Goal: Transaction & Acquisition: Purchase product/service

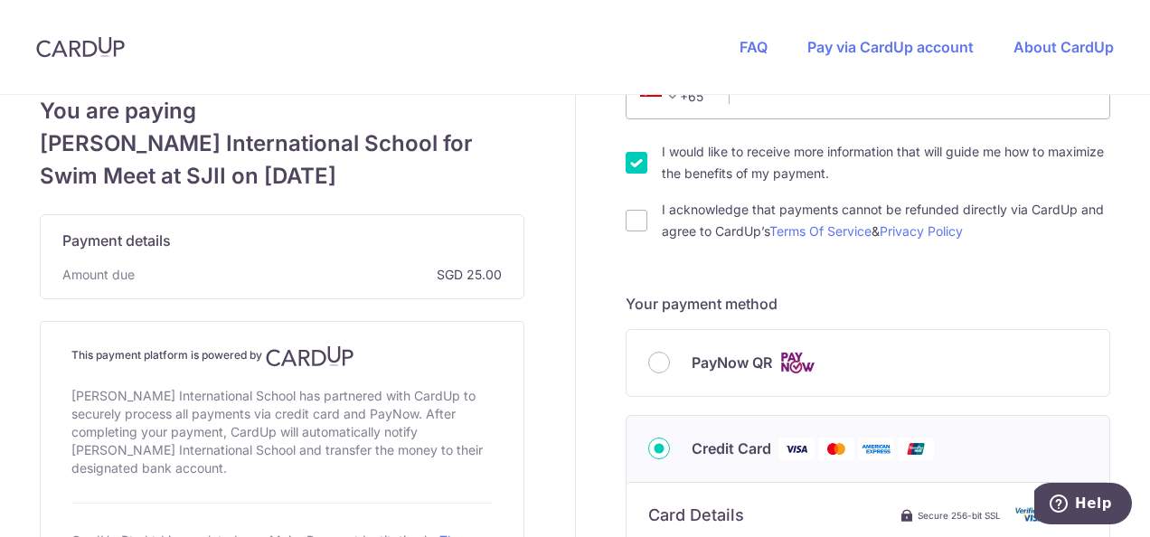
scroll to position [582, 0]
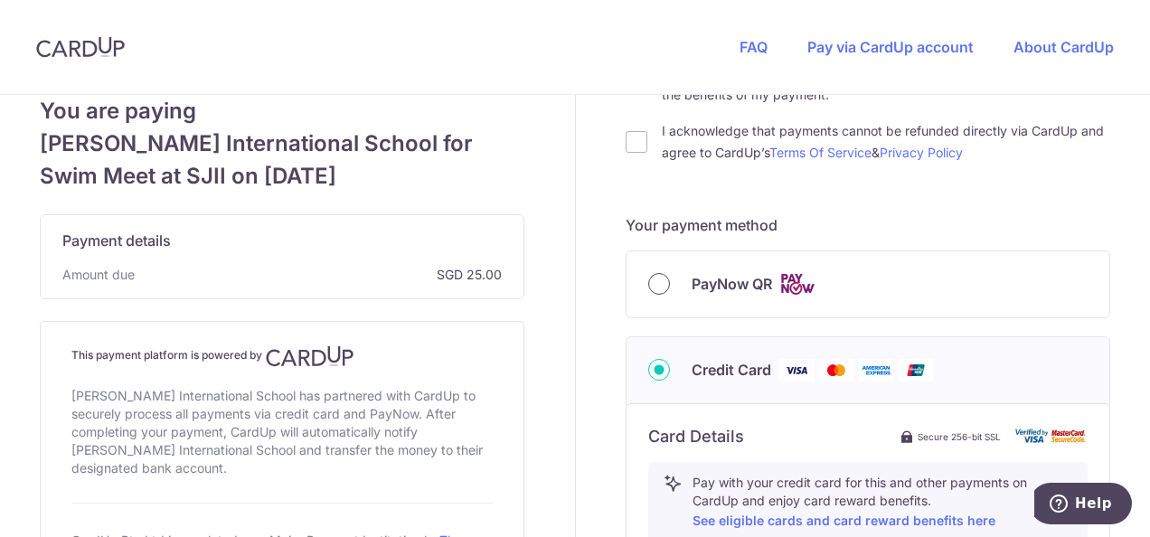
click at [648, 283] on input "PayNow QR" at bounding box center [659, 284] width 22 height 22
radio input "true"
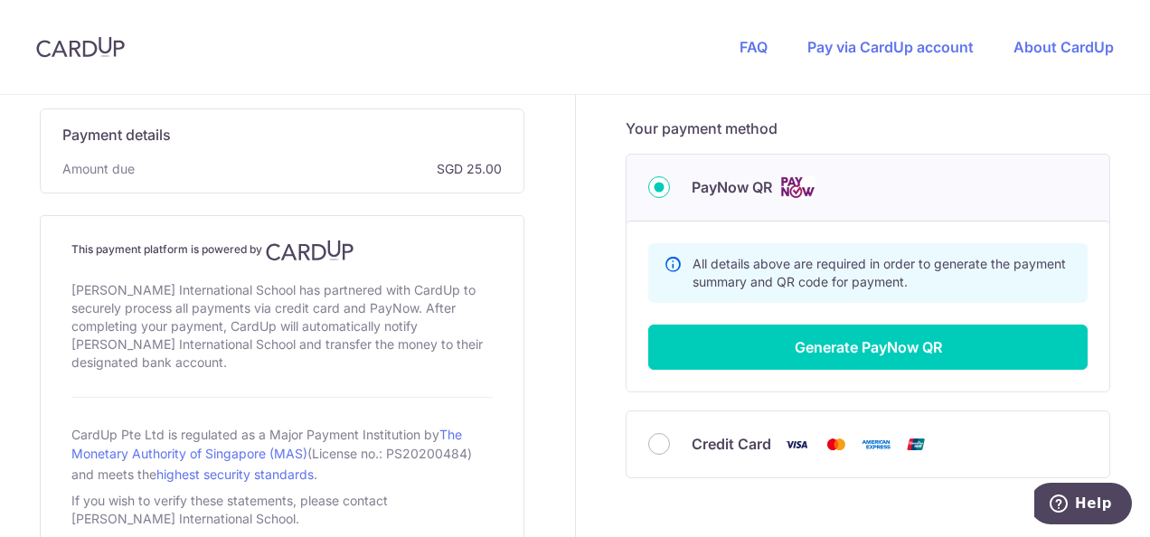
scroll to position [770, 0]
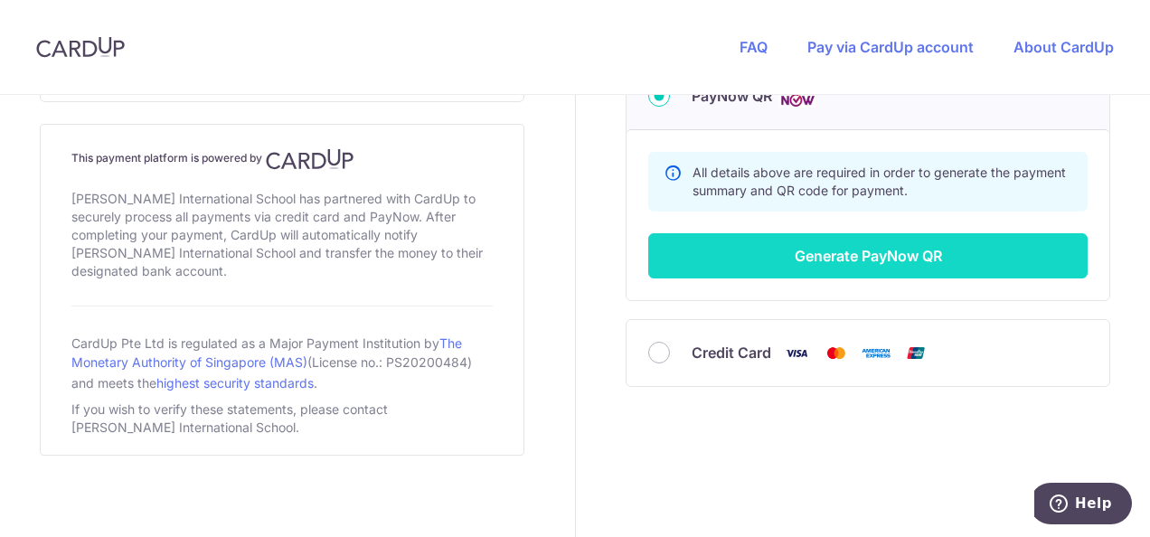
click at [876, 251] on button "Generate PayNow QR" at bounding box center [867, 255] width 439 height 45
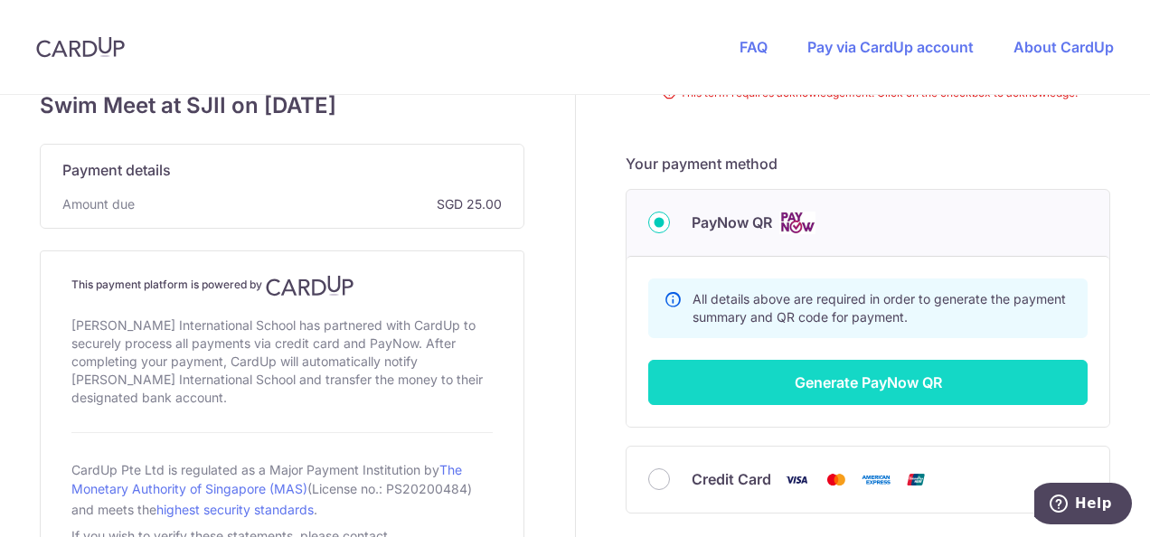
scroll to position [0, 0]
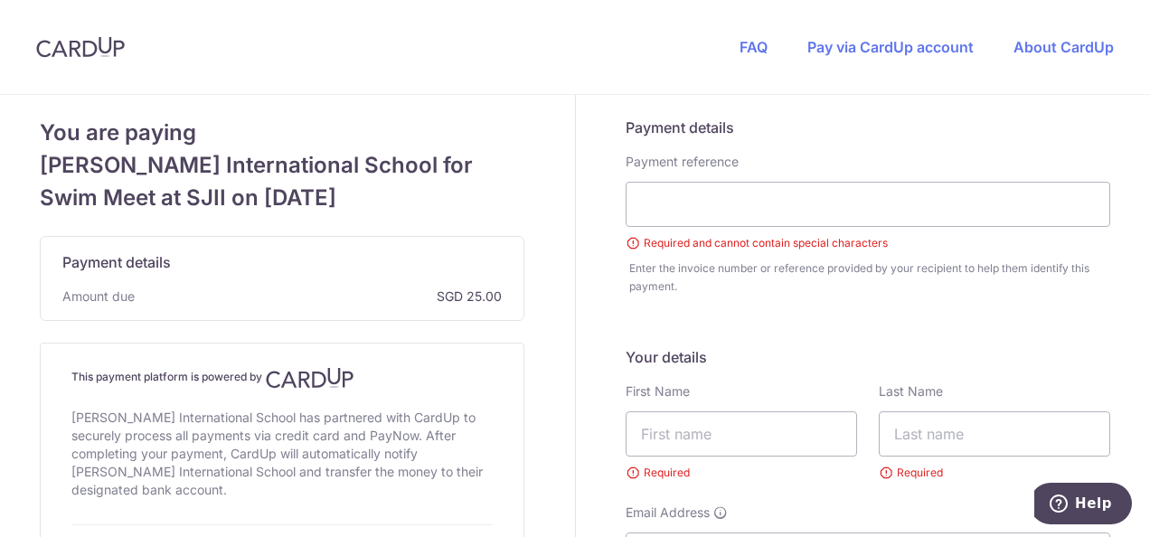
click at [923, 246] on small "Required and cannot contain special characters" at bounding box center [868, 243] width 485 height 18
click at [730, 210] on input "text" at bounding box center [868, 204] width 485 height 45
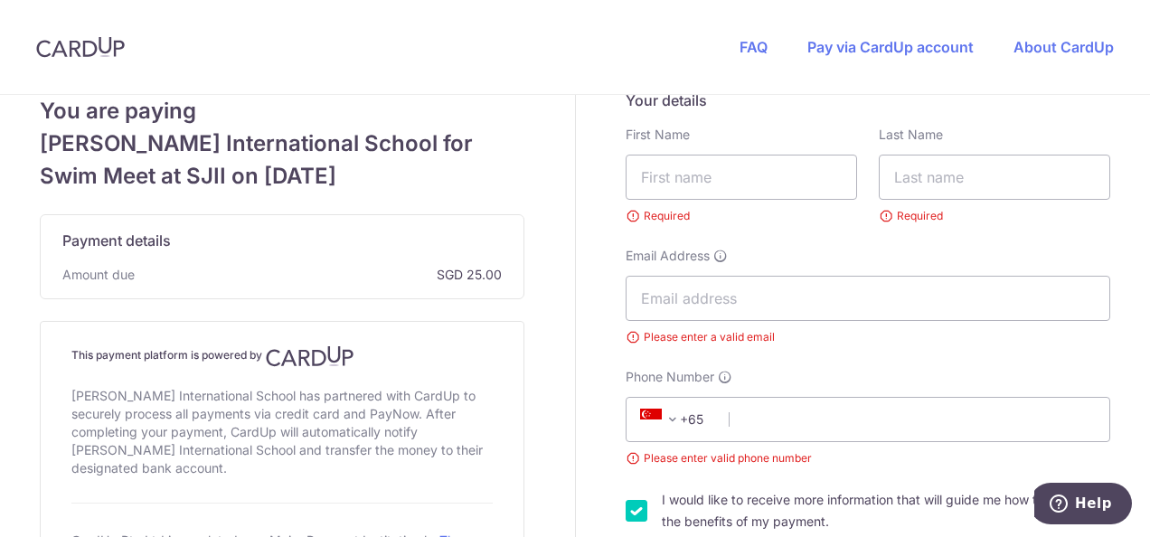
scroll to position [253, 0]
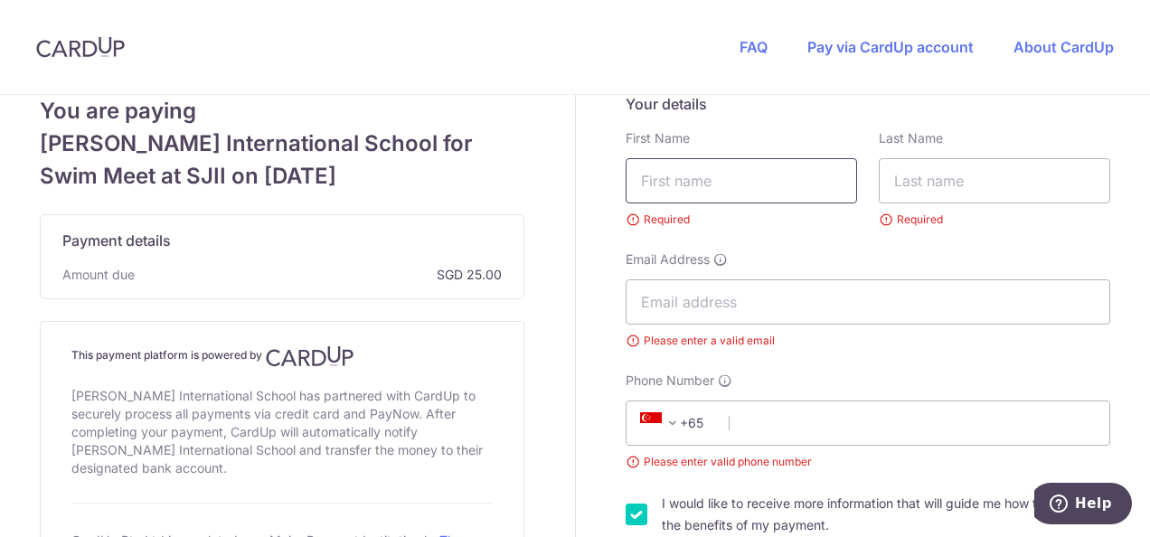
click at [687, 179] on input "text" at bounding box center [741, 180] width 231 height 45
click at [923, 287] on div "Payment details Payment reference Required and cannot contain special character…" at bounding box center [869, 513] width 586 height 1342
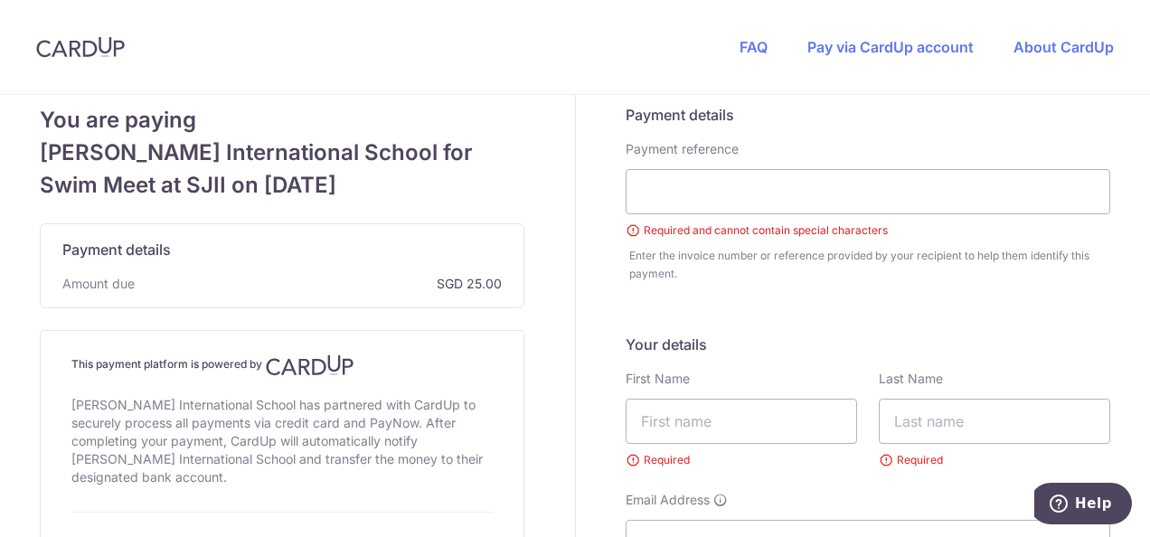
scroll to position [0, 0]
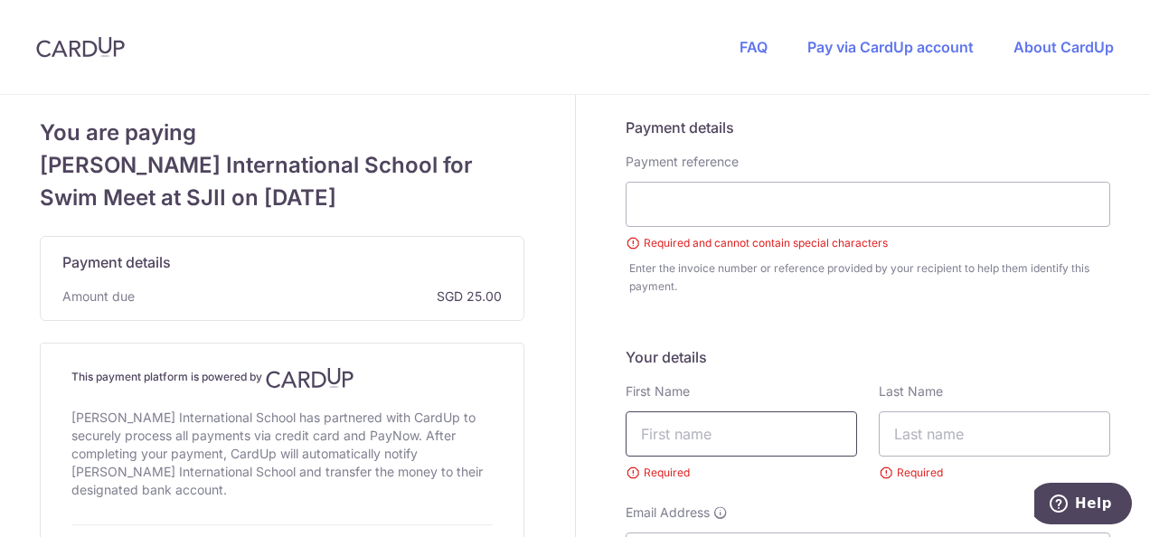
click at [708, 429] on input "text" at bounding box center [741, 433] width 231 height 45
type input "Mahesh"
click at [895, 434] on input "text" at bounding box center [994, 433] width 231 height 45
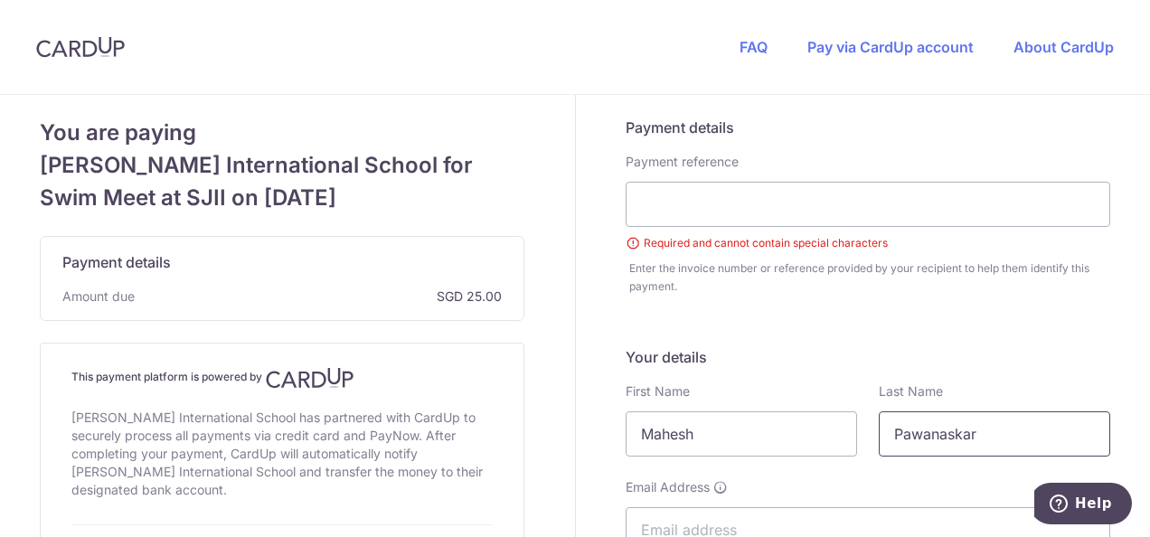
type input "Pawanaskar"
click at [725, 425] on input "Mahesh" at bounding box center [741, 433] width 231 height 45
click at [923, 449] on input "Pawanaskar" at bounding box center [994, 433] width 231 height 45
click at [701, 432] on input "[PERSON_NAME]" at bounding box center [741, 433] width 231 height 45
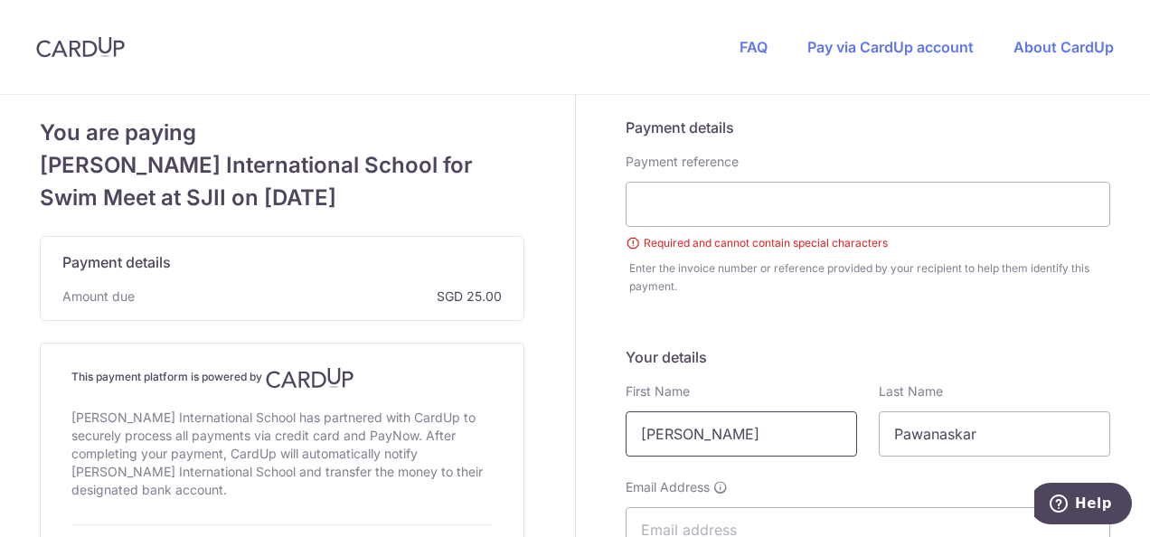
click at [701, 432] on input "[PERSON_NAME]" at bounding box center [741, 433] width 231 height 45
click at [725, 434] on input "[PERSON_NAME]" at bounding box center [741, 433] width 231 height 45
type input "Mahesh"
type input "[PERSON_NAME]"
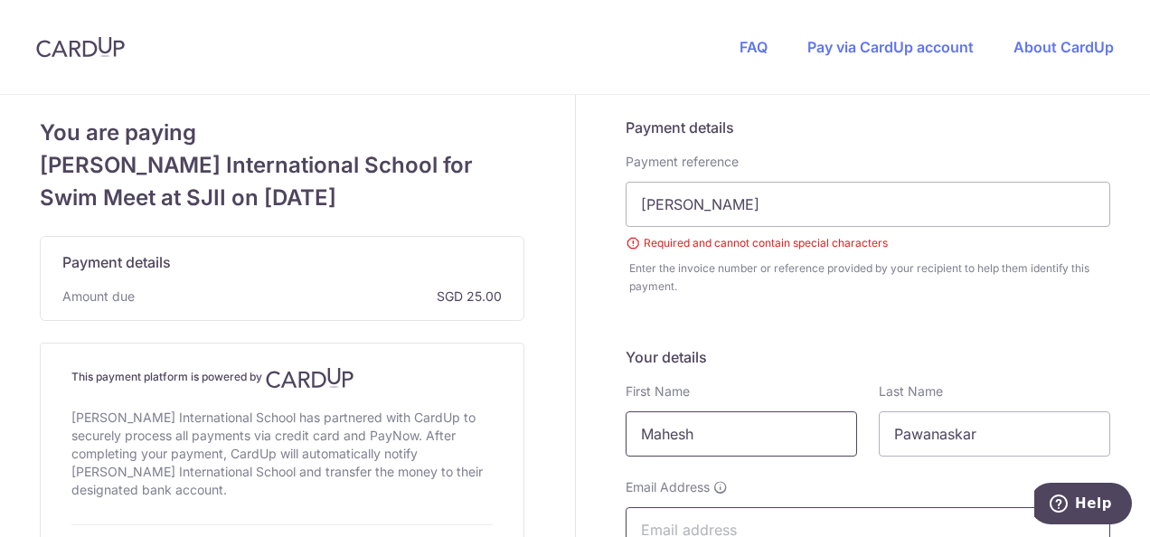
type input "[EMAIL_ADDRESS][DOMAIN_NAME]"
type input "Mahesh"
type input "97670605"
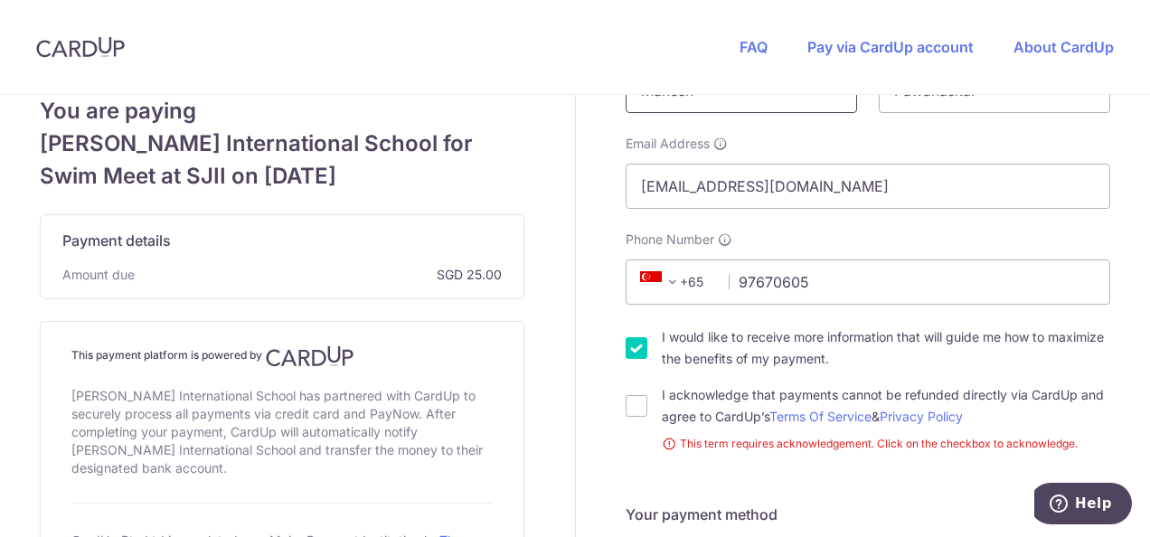
scroll to position [320, 0]
click at [626, 401] on input "I acknowledge that payments cannot be refunded directly via CardUp and agree to…" at bounding box center [637, 404] width 22 height 22
checkbox input "true"
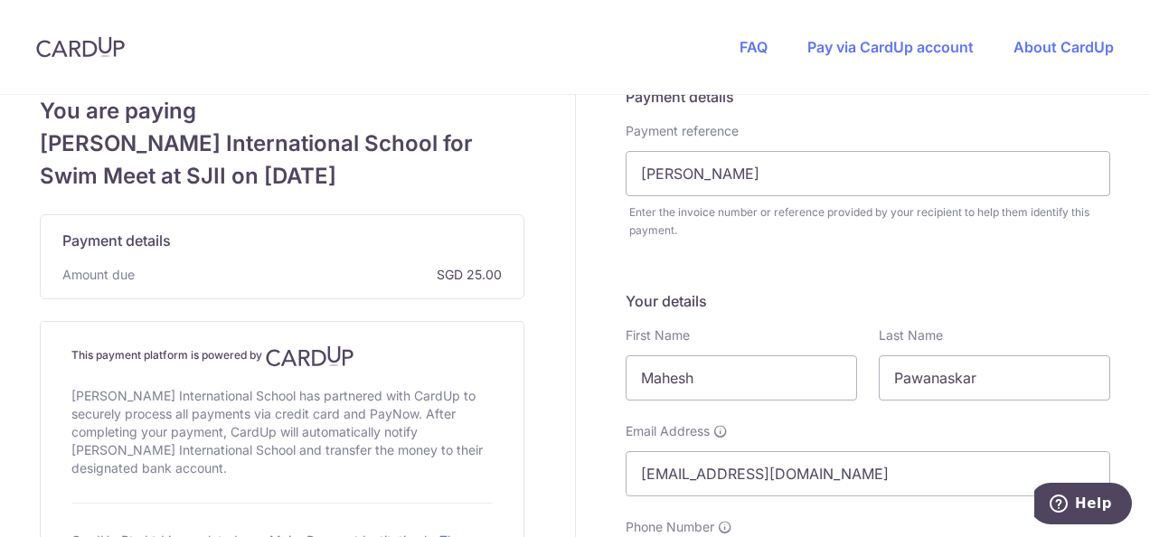
scroll to position [0, 0]
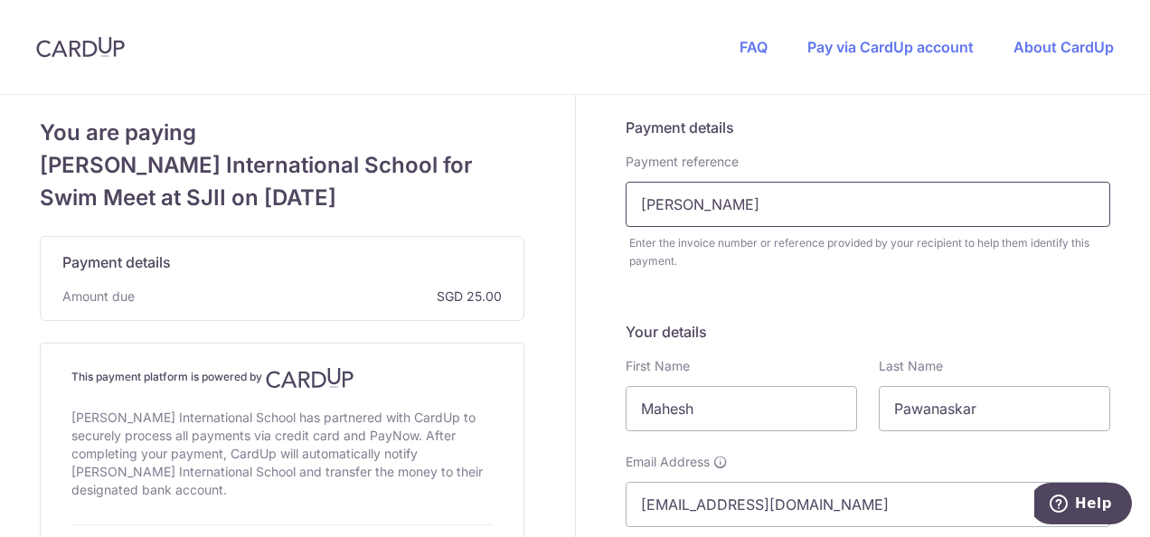
click at [738, 206] on input "[PERSON_NAME]" at bounding box center [868, 204] width 485 height 45
click at [669, 202] on input "[PERSON_NAME]" at bounding box center [868, 204] width 485 height 45
click at [684, 204] on input "[PERSON_NAME]" at bounding box center [868, 204] width 485 height 45
type input "[PERSON_NAME]"
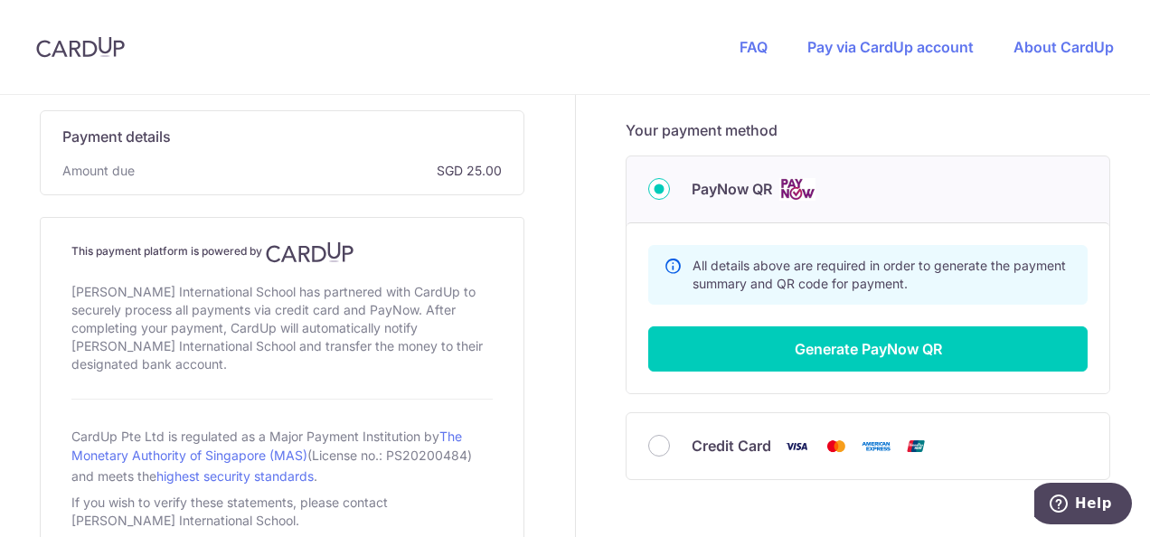
scroll to position [723, 0]
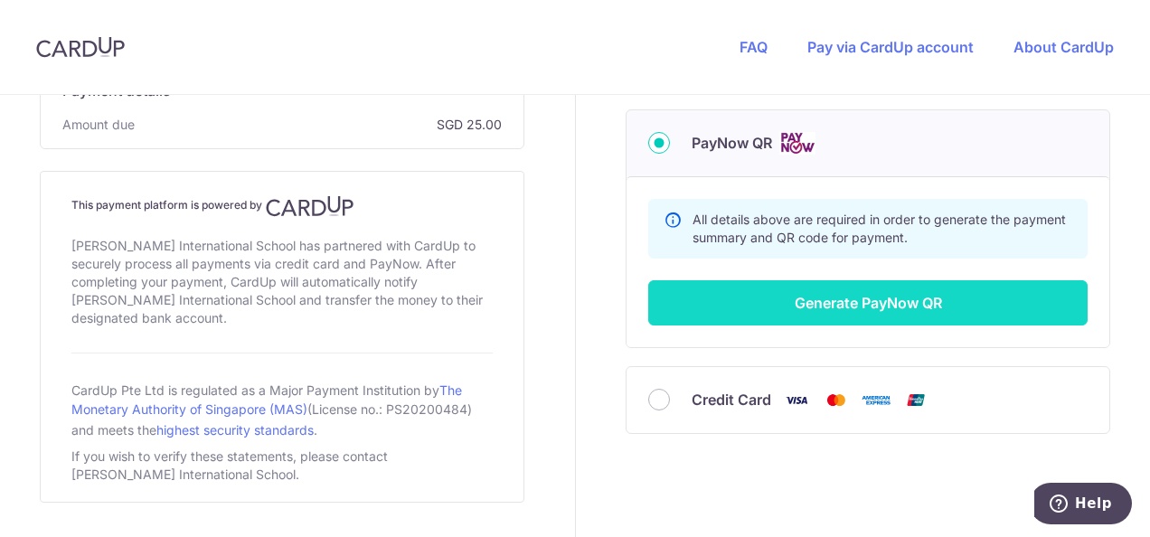
click at [882, 323] on button "Generate PayNow QR" at bounding box center [867, 302] width 439 height 45
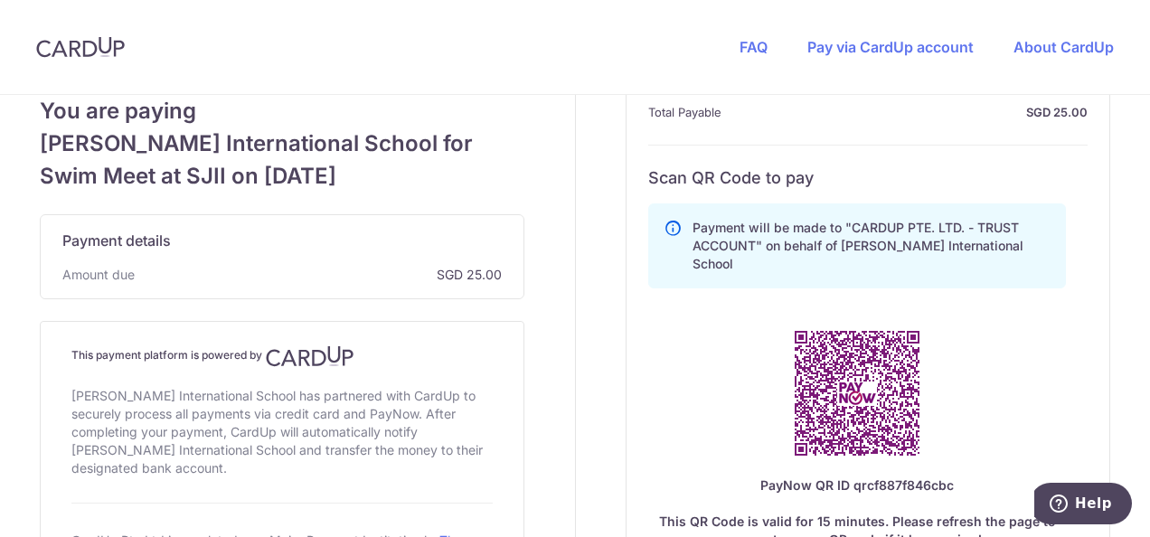
scroll to position [868, 0]
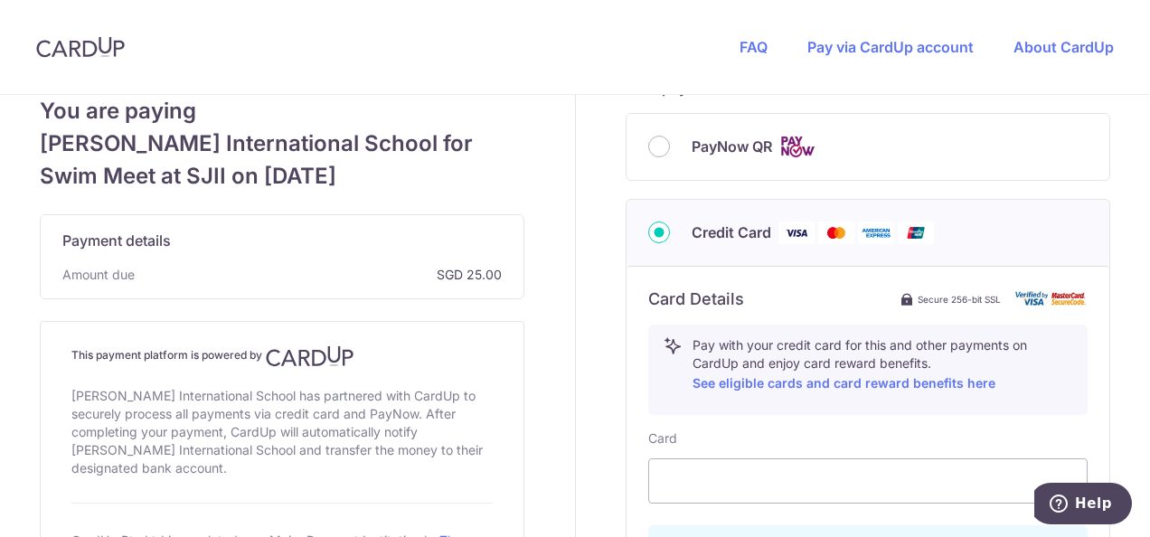
scroll to position [728, 0]
